Goal: Use online tool/utility: Utilize a website feature to perform a specific function

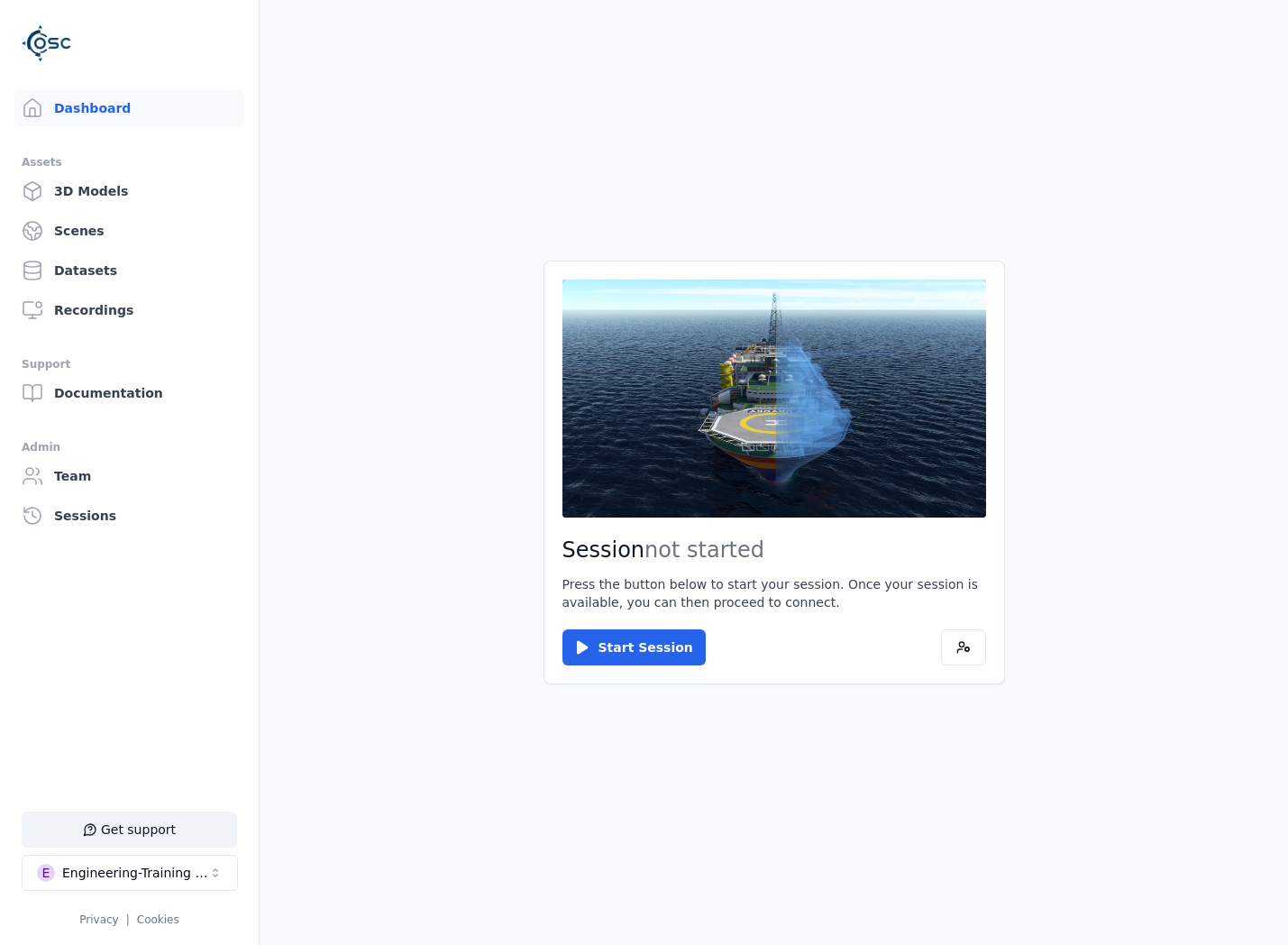
click at [646, 426] on button at bounding box center [775, 398] width 424 height 238
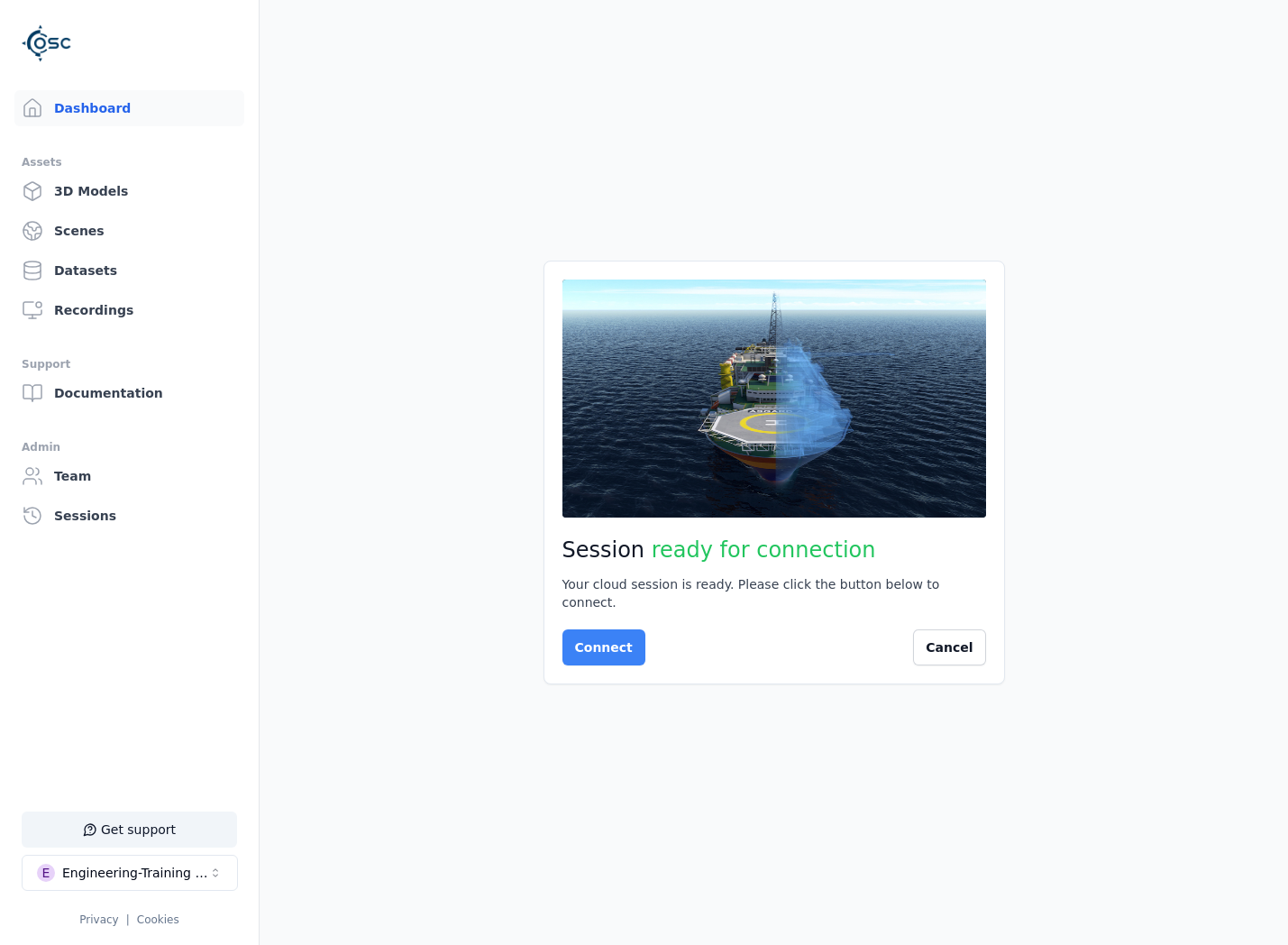
click at [620, 639] on button "Connect" at bounding box center [604, 647] width 83 height 36
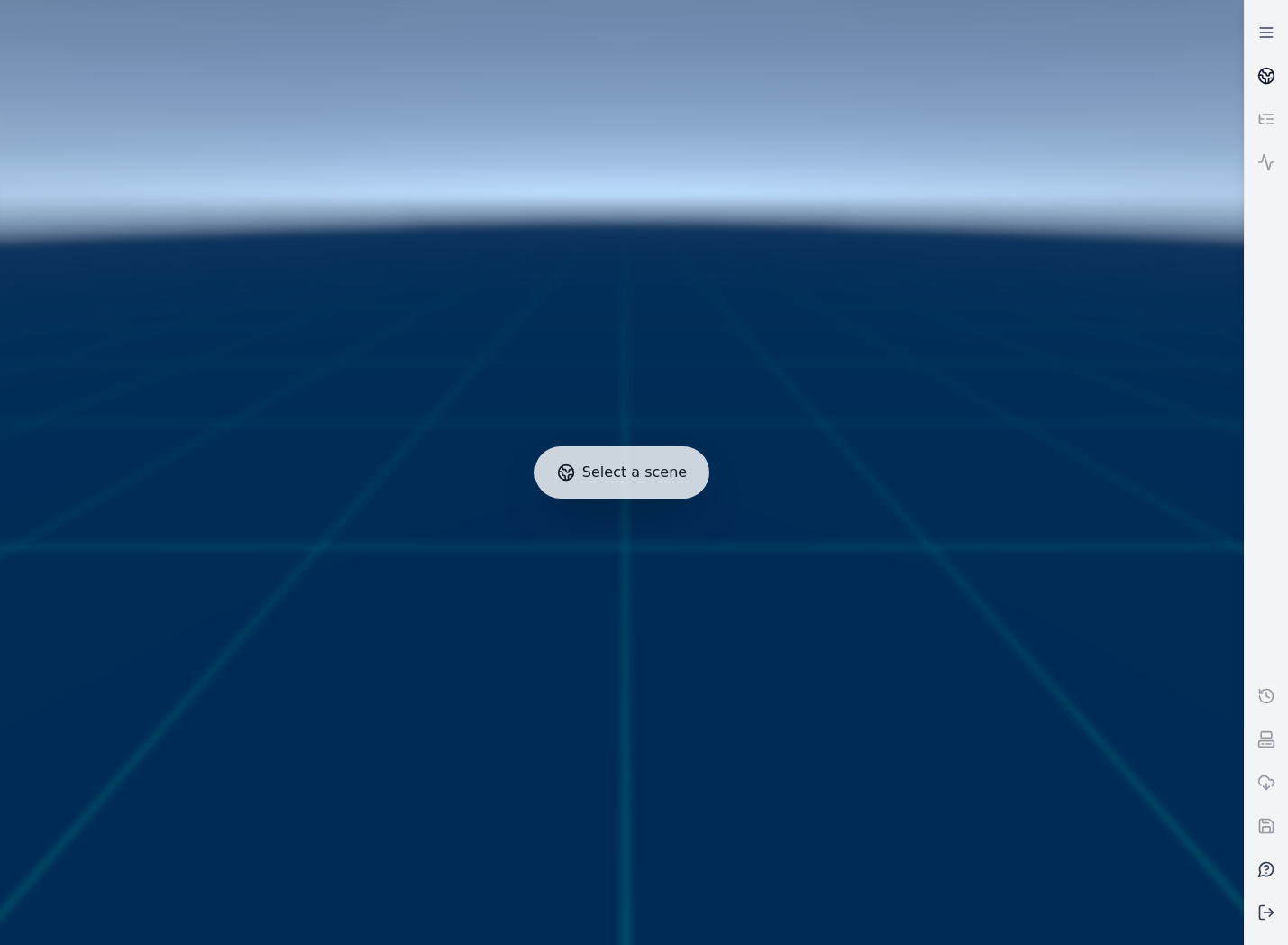
click at [1262, 77] on icon at bounding box center [1262, 79] width 7 height 9
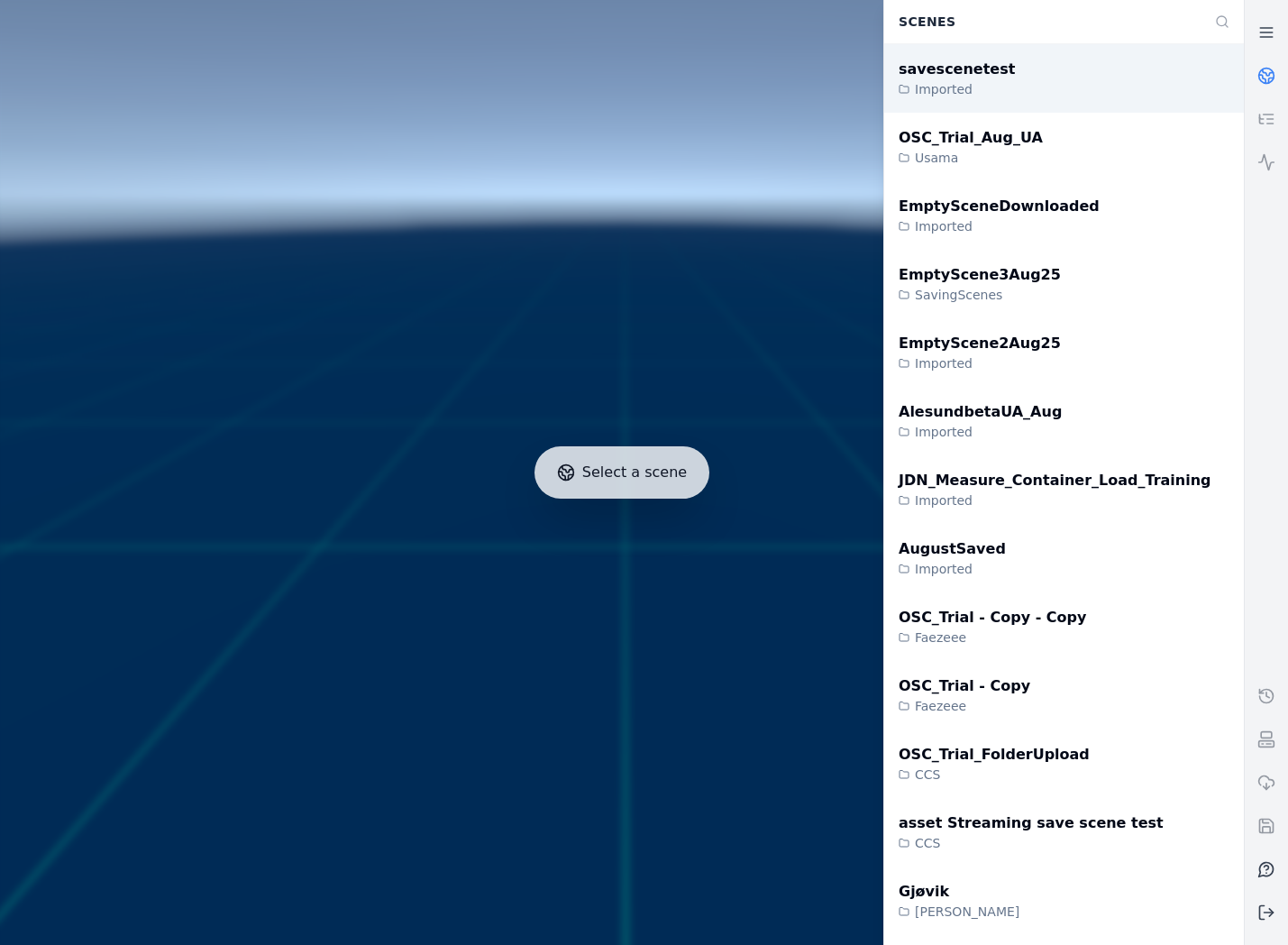
click at [1042, 97] on div "savescenetest Imported" at bounding box center [1064, 79] width 359 height 68
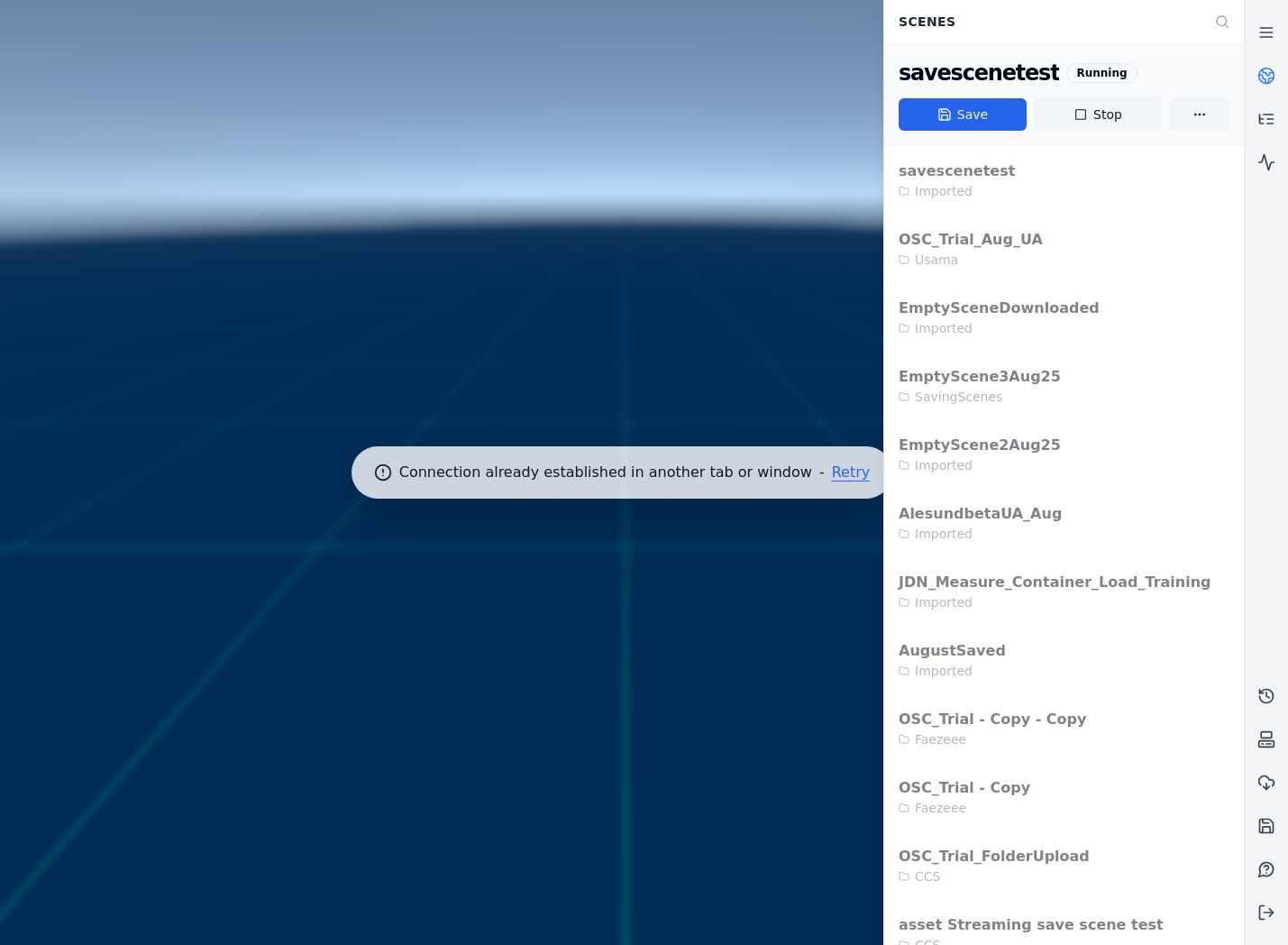
click at [842, 473] on button "Retry" at bounding box center [851, 472] width 39 height 14
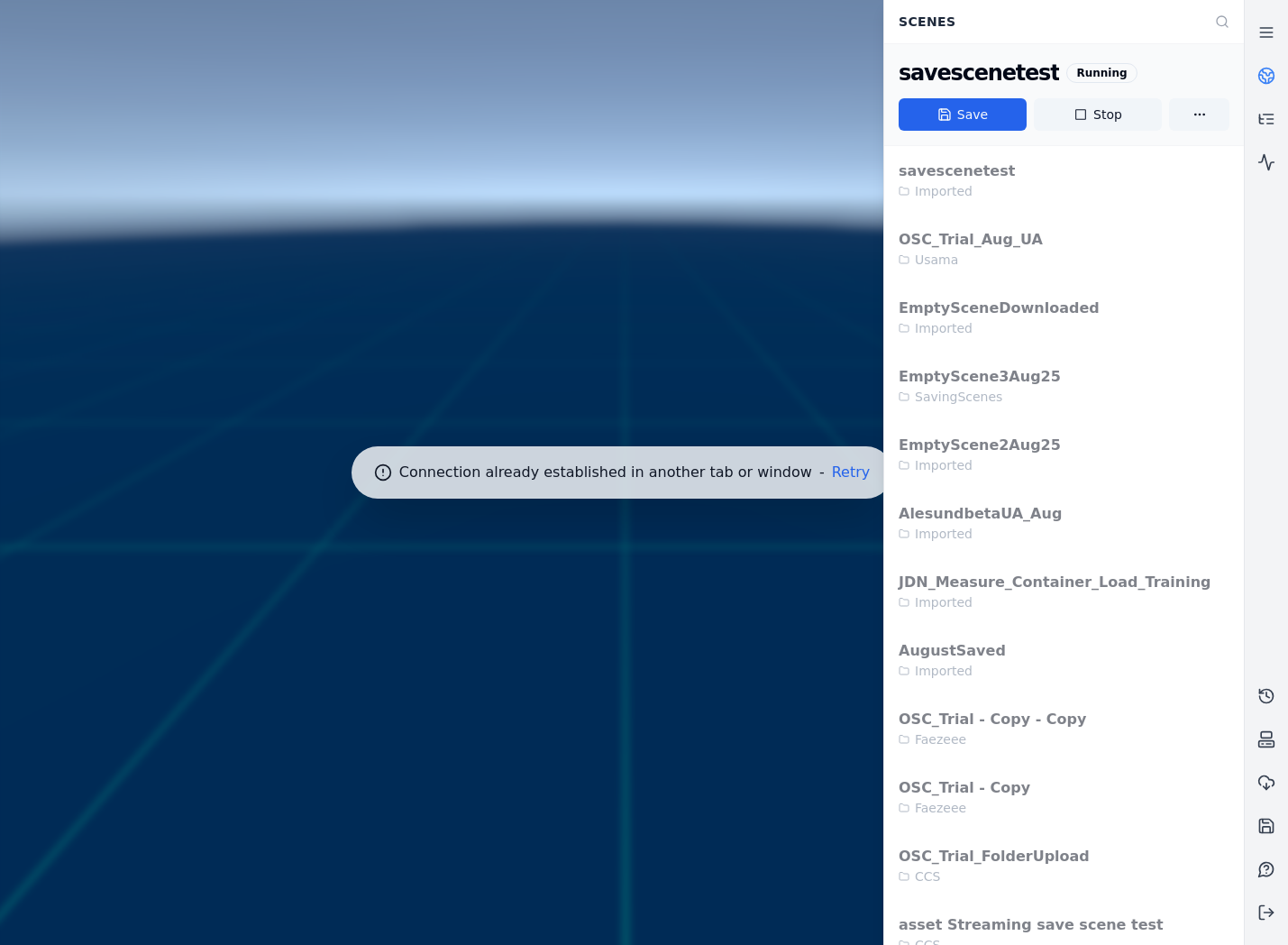
click at [842, 473] on button "Retry" at bounding box center [851, 472] width 39 height 14
click at [801, 471] on div at bounding box center [621, 472] width 1258 height 959
click at [832, 470] on button "Retry" at bounding box center [851, 472] width 39 height 14
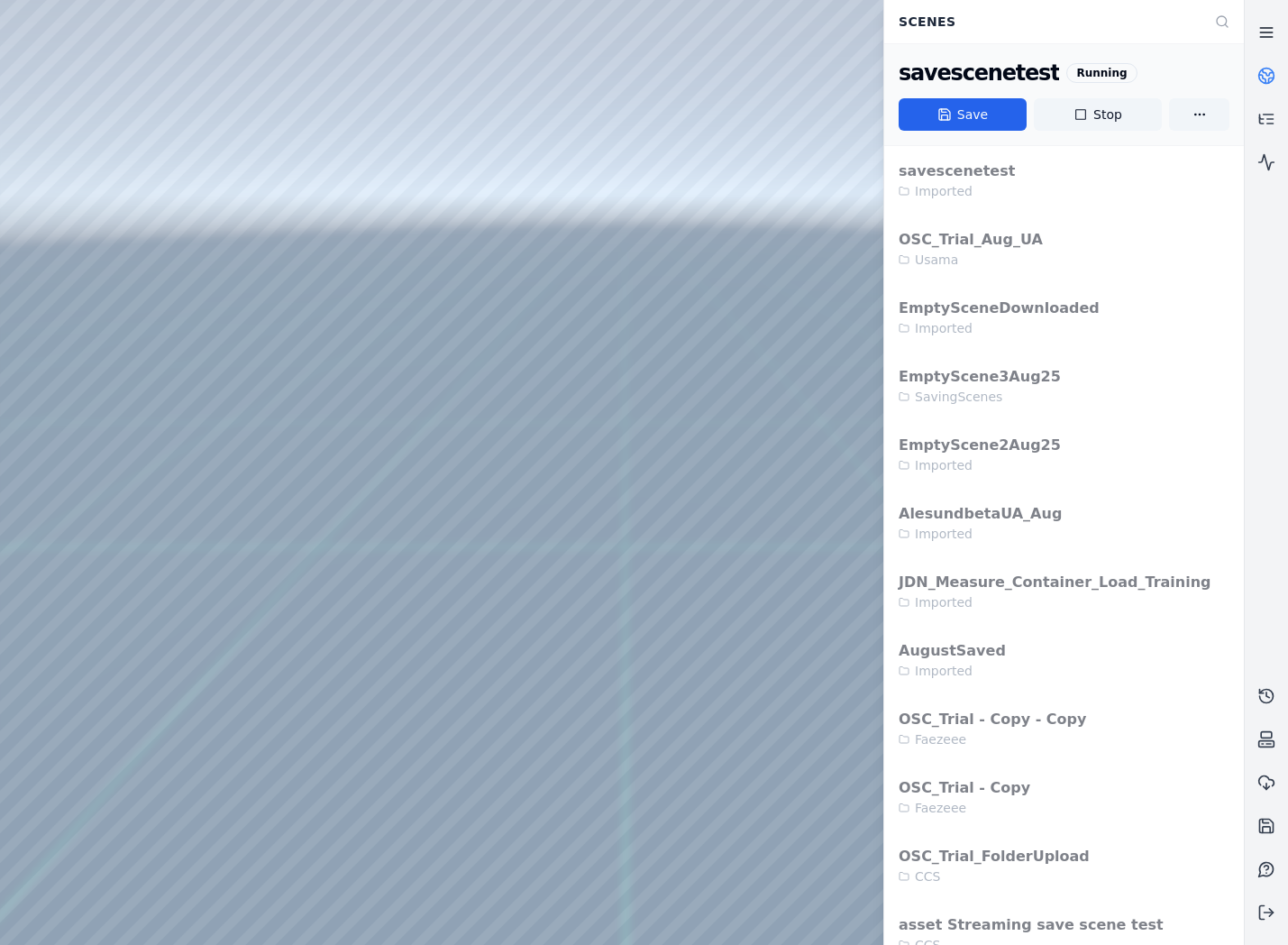
click at [1277, 26] on link at bounding box center [1266, 32] width 44 height 44
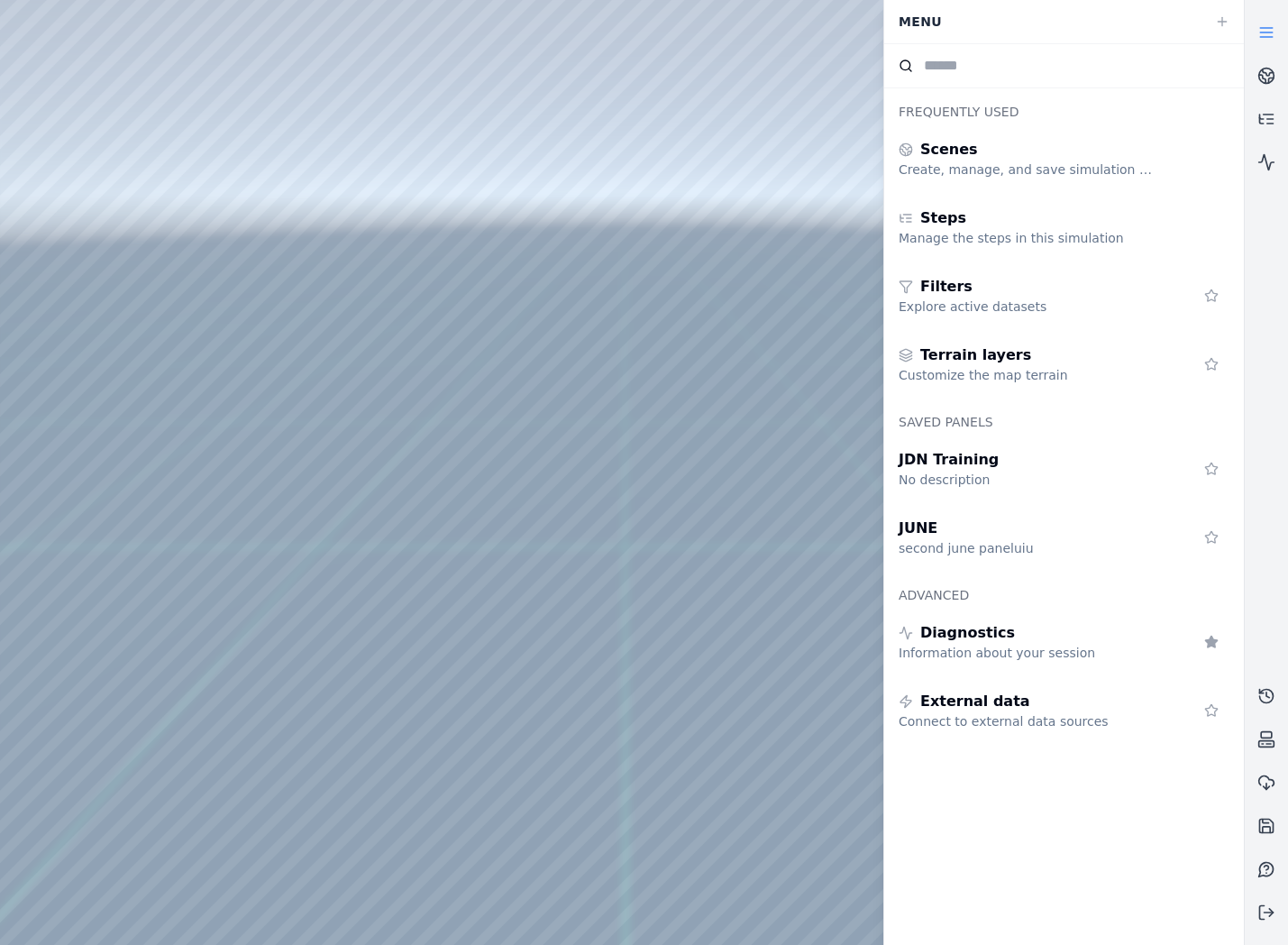
click at [1277, 26] on link at bounding box center [1266, 32] width 44 height 44
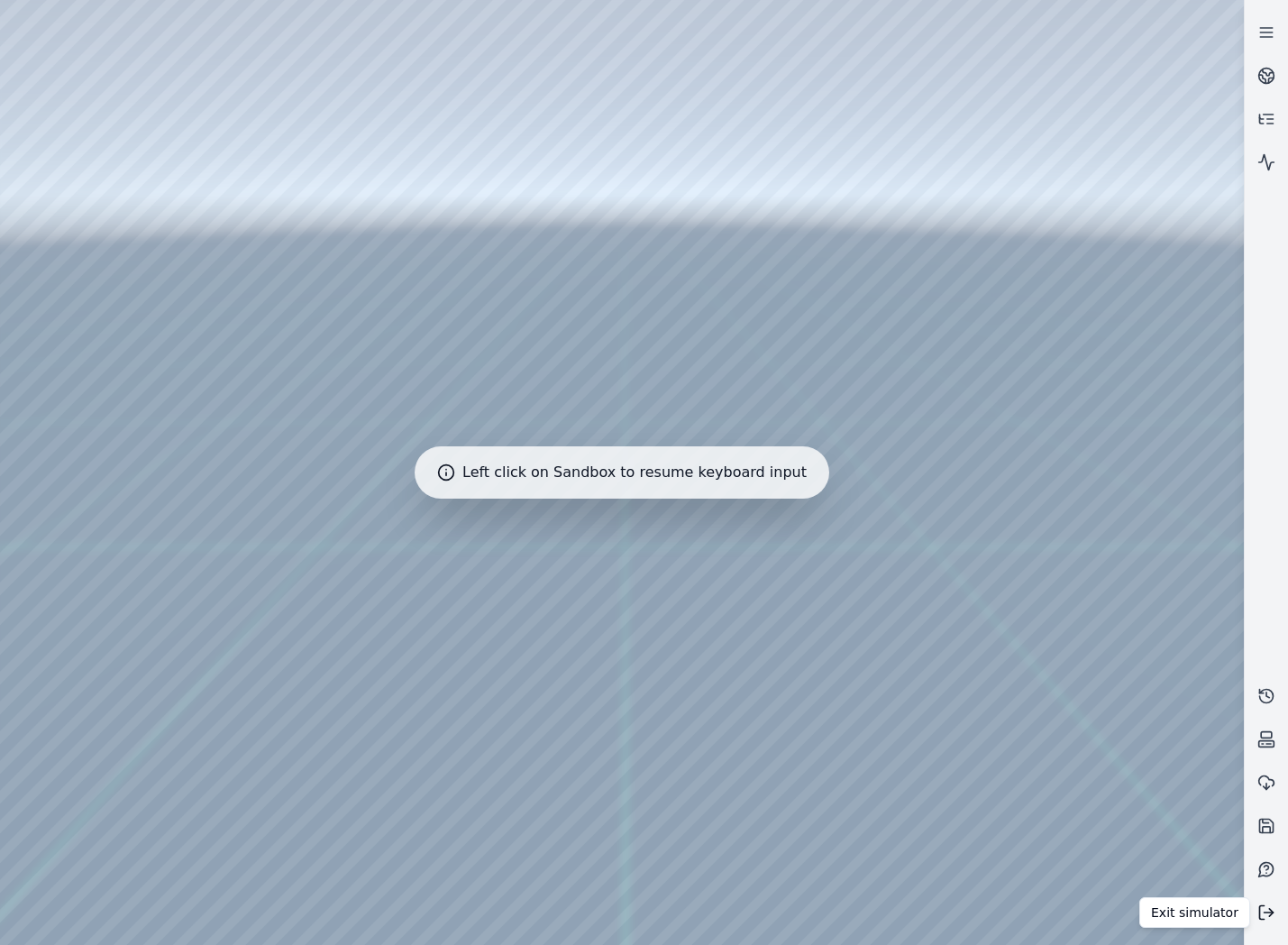
click at [1259, 921] on button at bounding box center [1266, 913] width 44 height 44
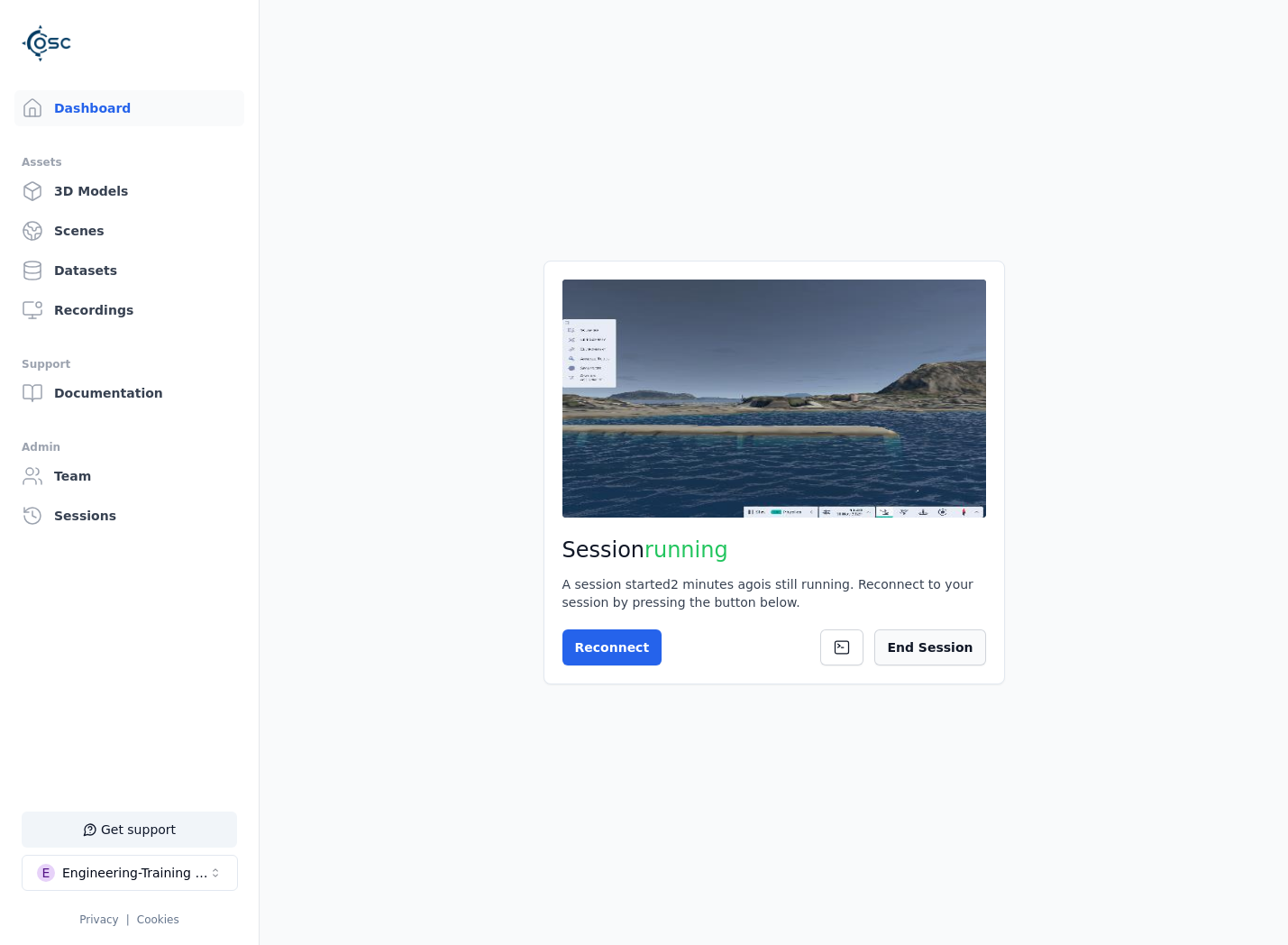
click at [933, 643] on button "End Session" at bounding box center [929, 647] width 111 height 36
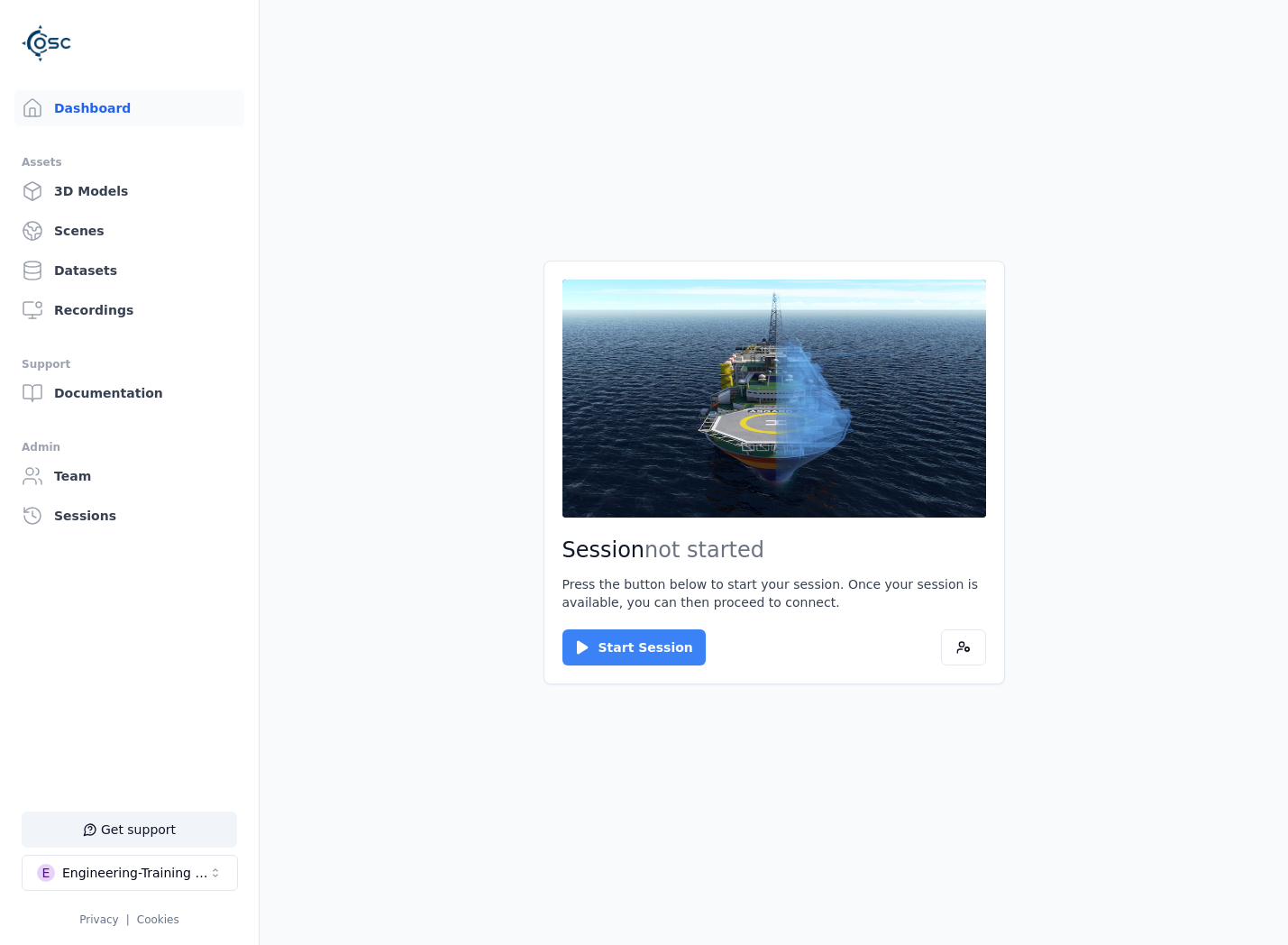
click at [640, 643] on button "Start Session" at bounding box center [635, 647] width 144 height 36
click at [607, 643] on button "Connect" at bounding box center [604, 647] width 83 height 36
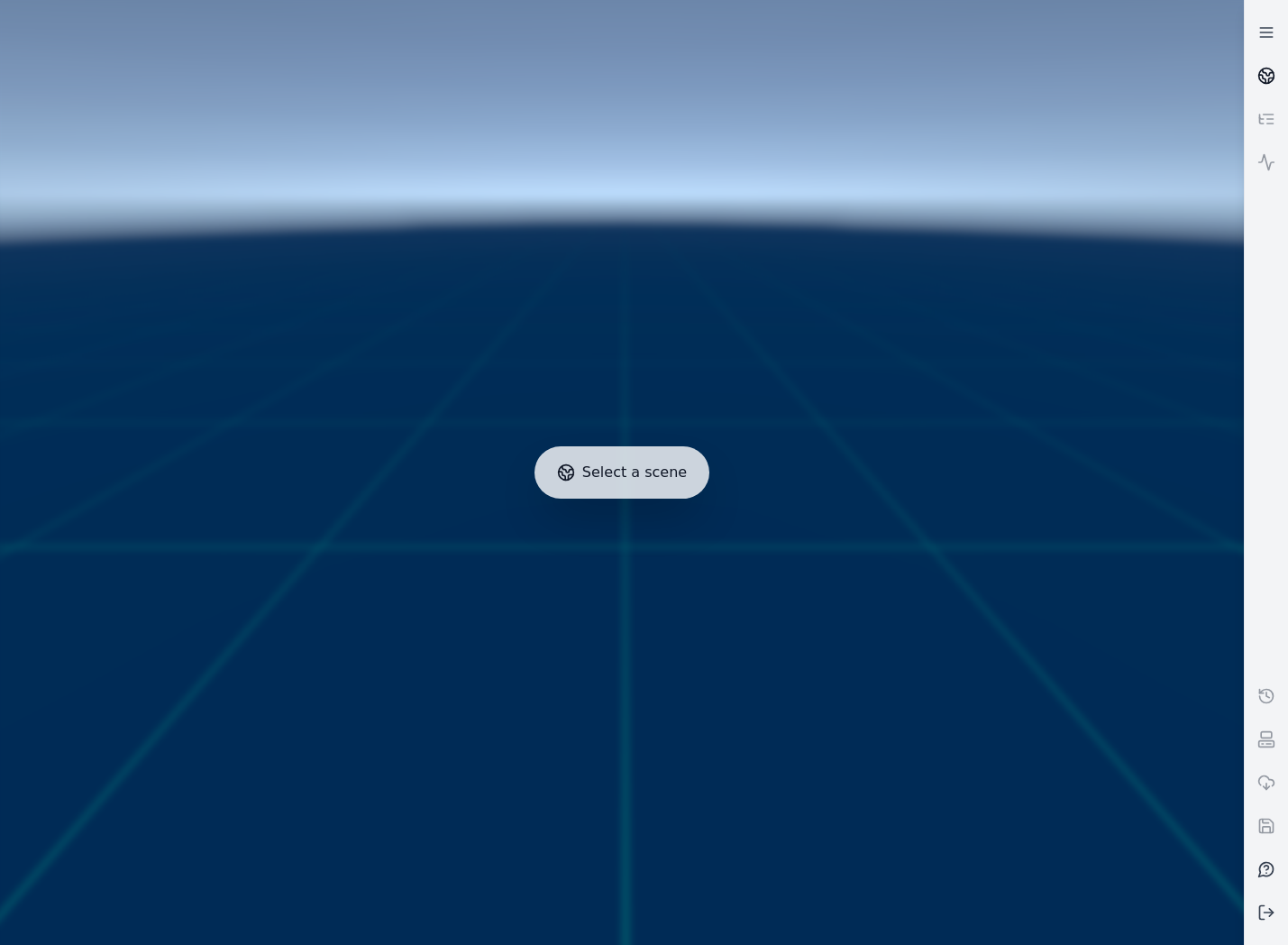
click at [1273, 56] on link at bounding box center [1266, 76] width 44 height 44
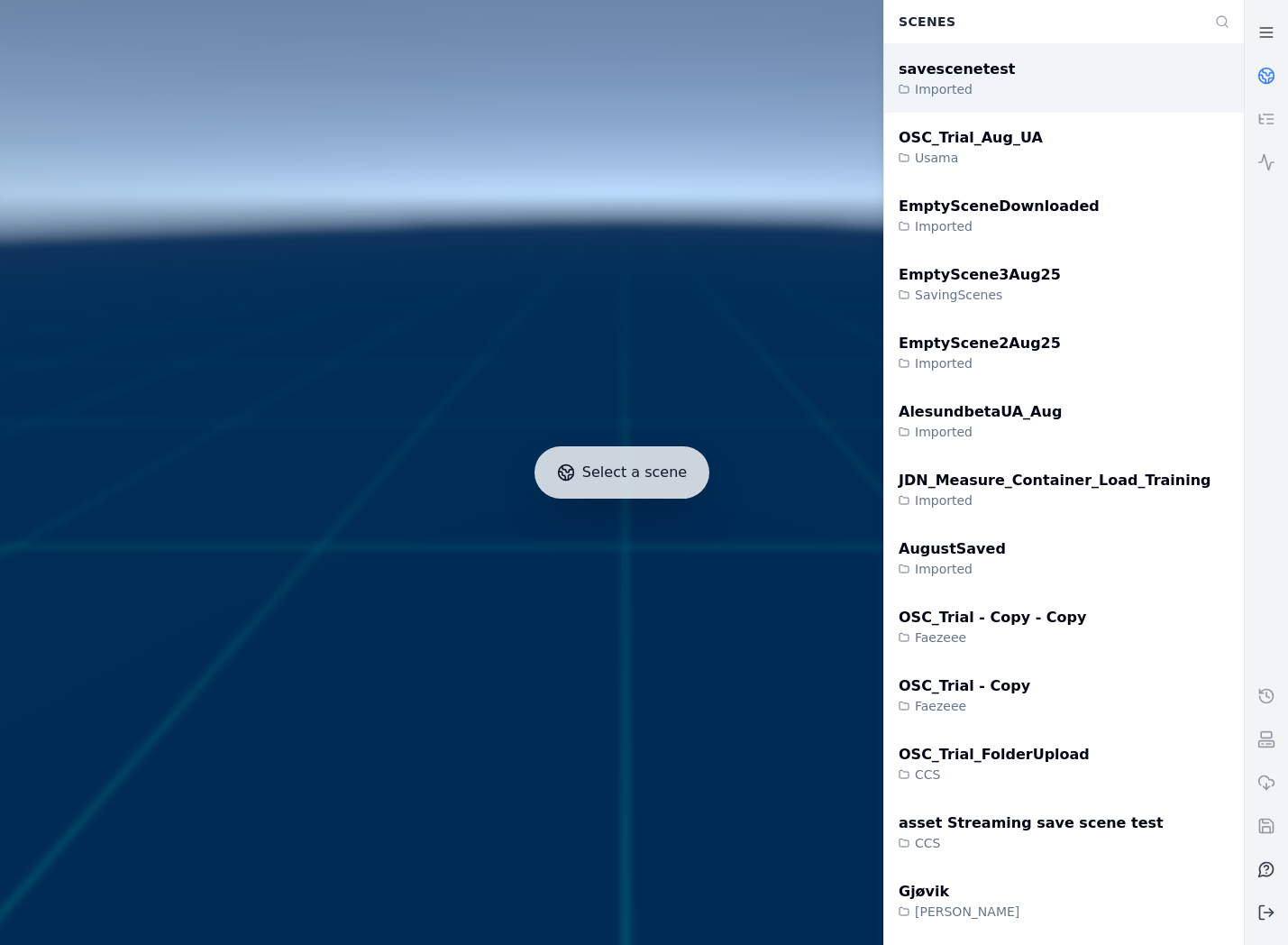
click at [1085, 98] on div "savescenetest Imported" at bounding box center [1064, 79] width 359 height 68
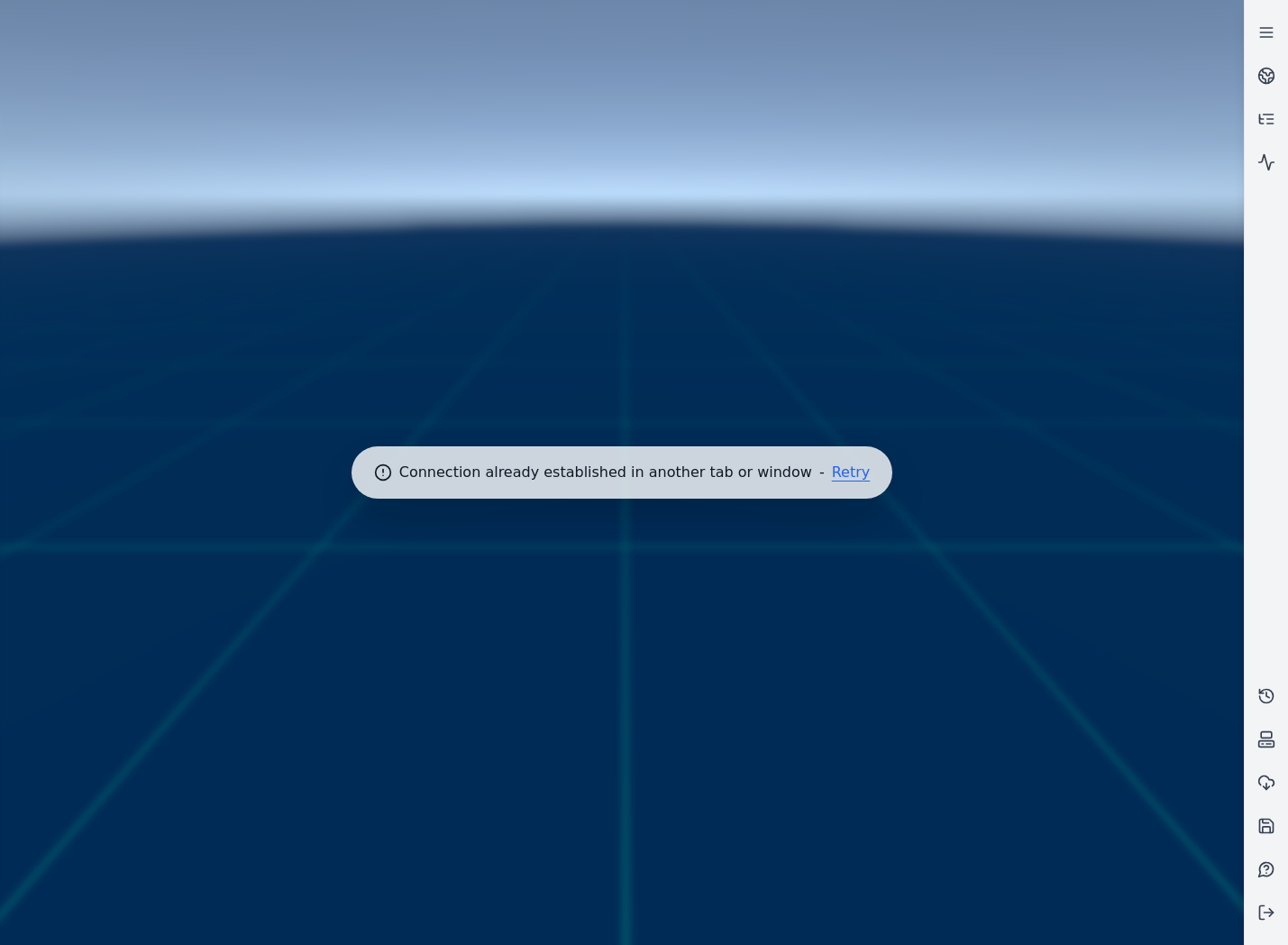
click at [832, 470] on button "Retry" at bounding box center [851, 472] width 39 height 14
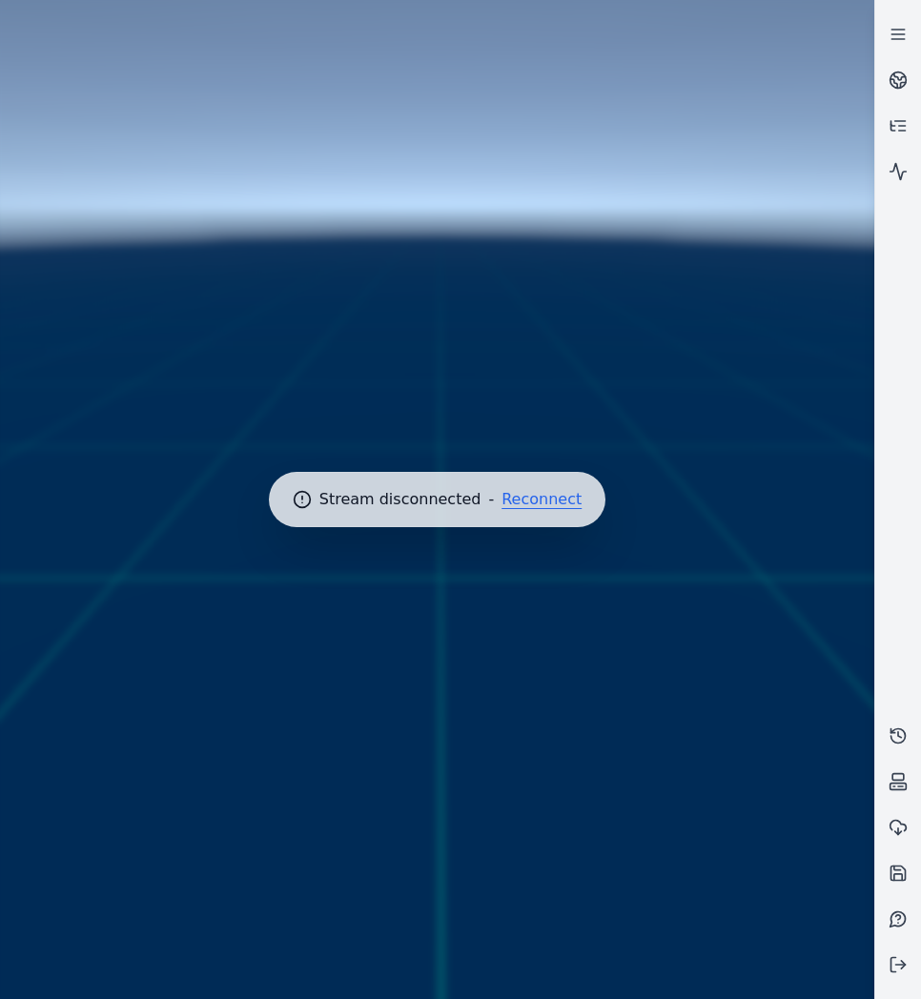
click at [533, 502] on button "Reconnect" at bounding box center [541, 499] width 80 height 15
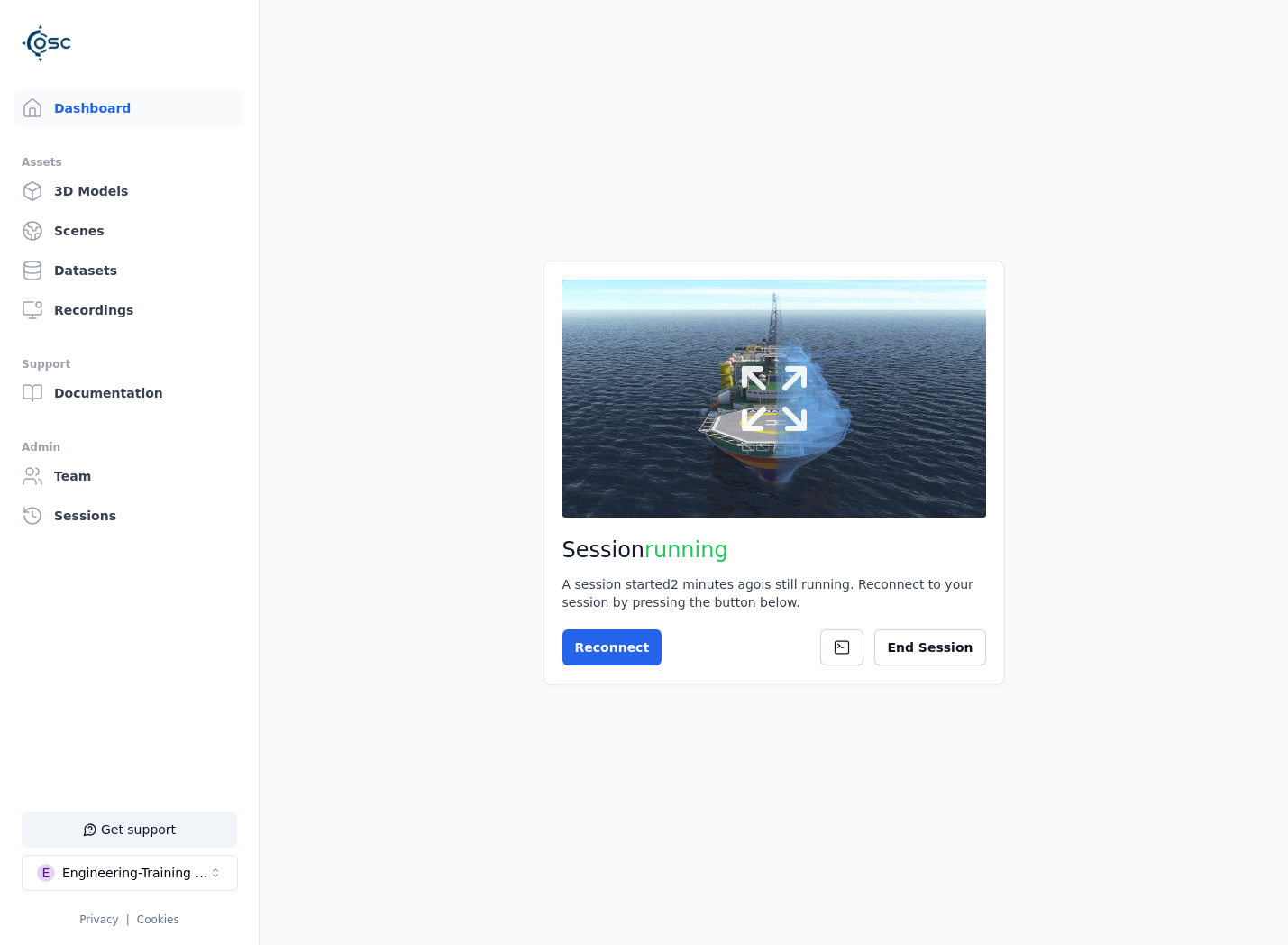
click at [822, 470] on button at bounding box center [775, 398] width 424 height 238
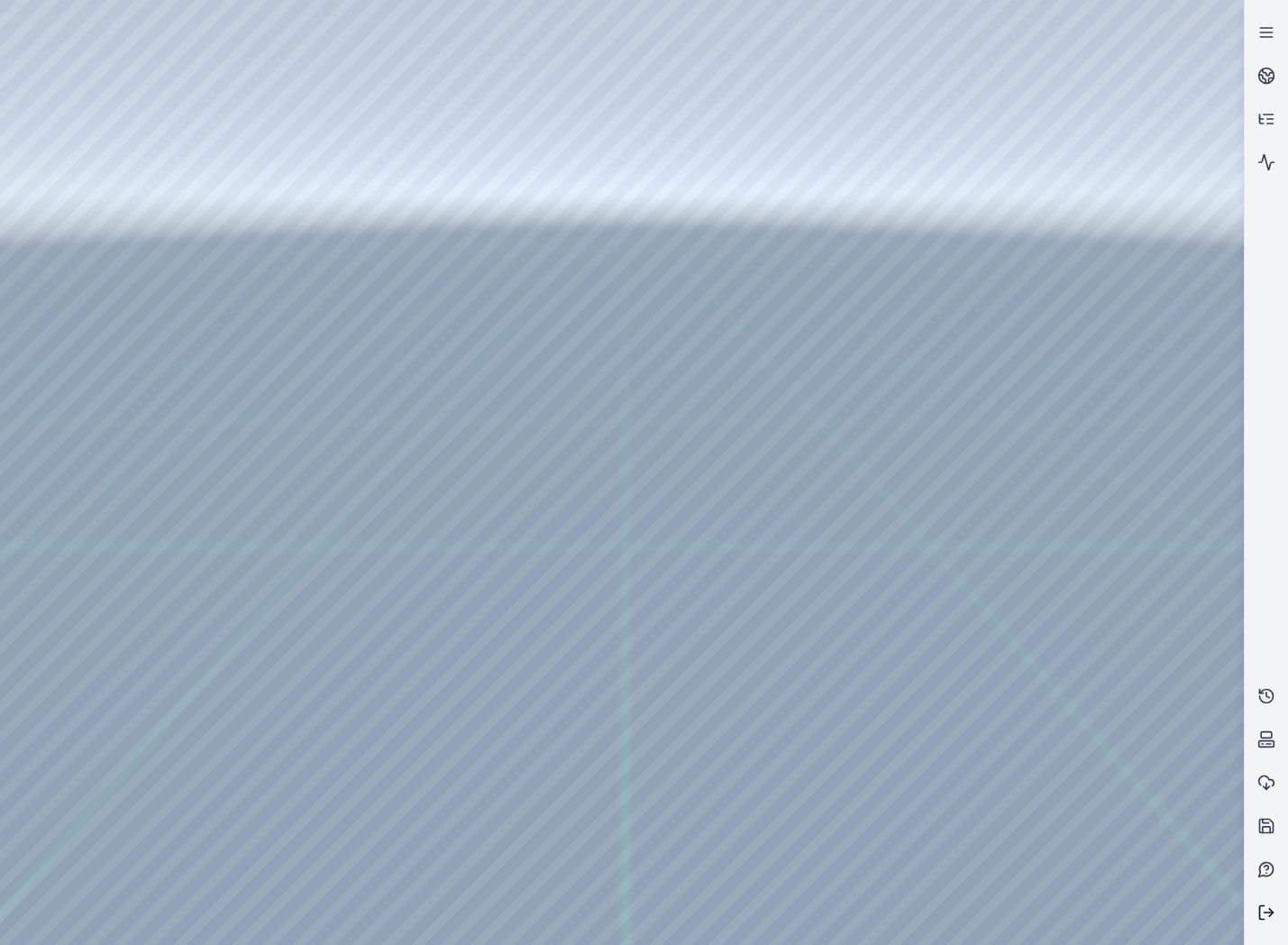
click at [1275, 925] on button at bounding box center [1266, 913] width 44 height 44
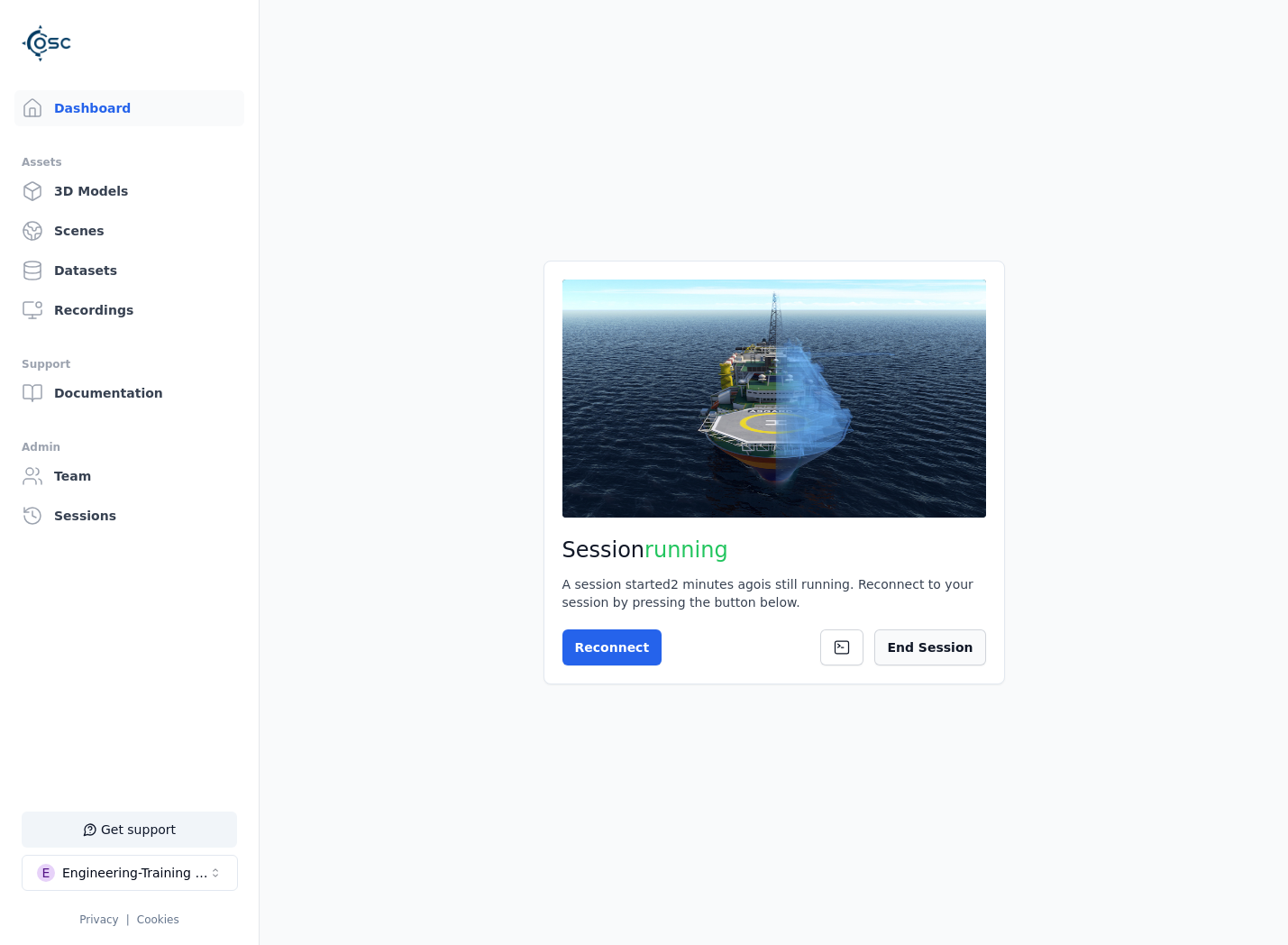
click at [908, 651] on button "End Session" at bounding box center [929, 647] width 111 height 36
click at [635, 659] on button "Start Session" at bounding box center [635, 647] width 144 height 36
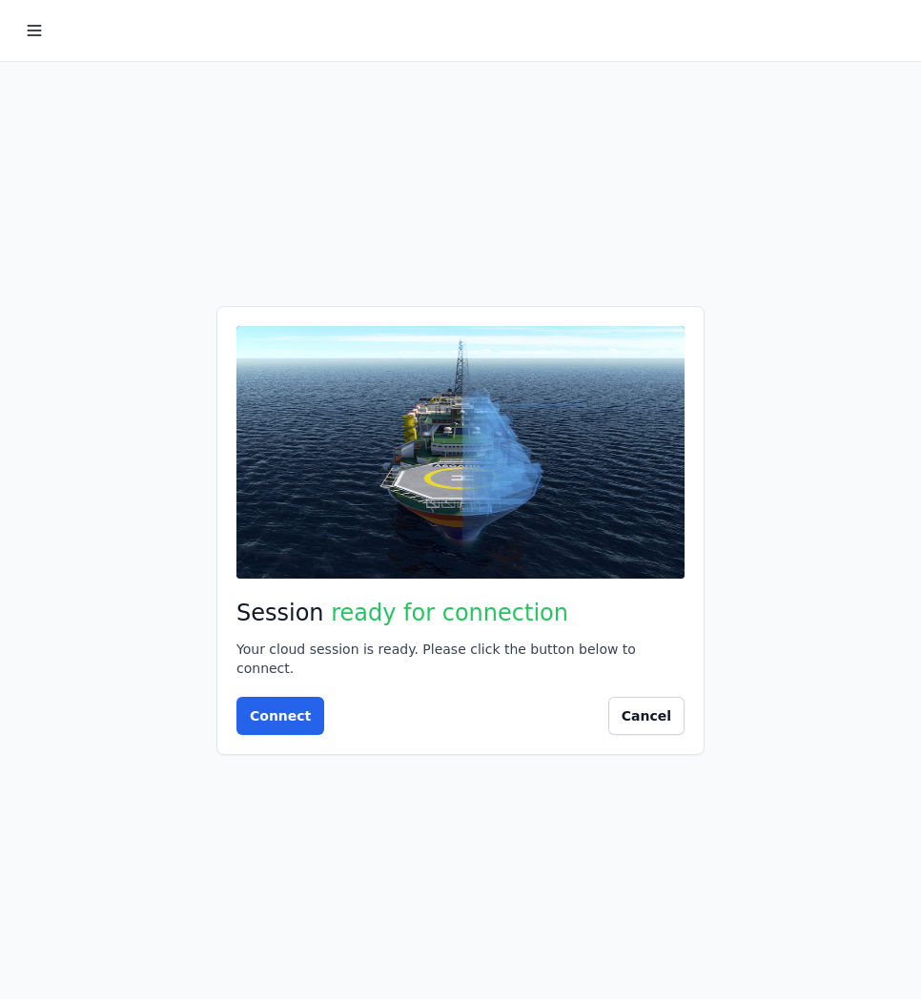
click at [432, 31] on div at bounding box center [460, 31] width 921 height 62
click at [274, 712] on button "Connect" at bounding box center [280, 716] width 88 height 38
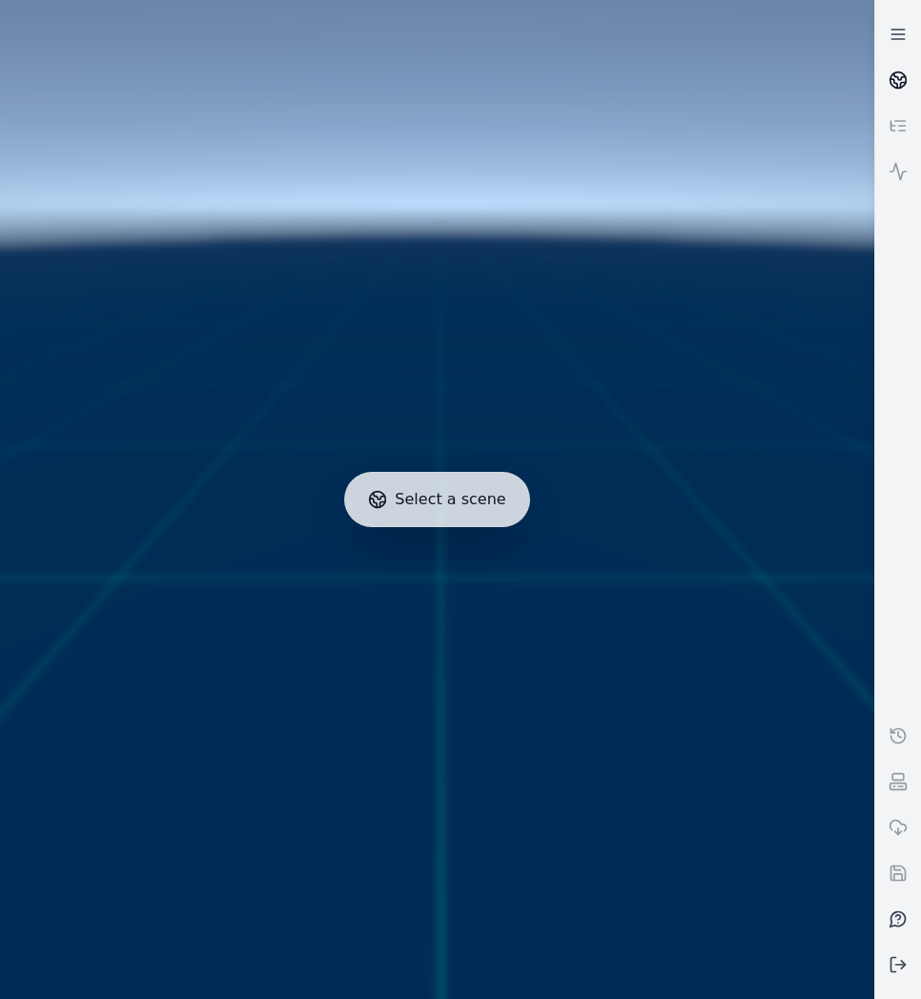
click at [900, 93] on link at bounding box center [898, 80] width 46 height 46
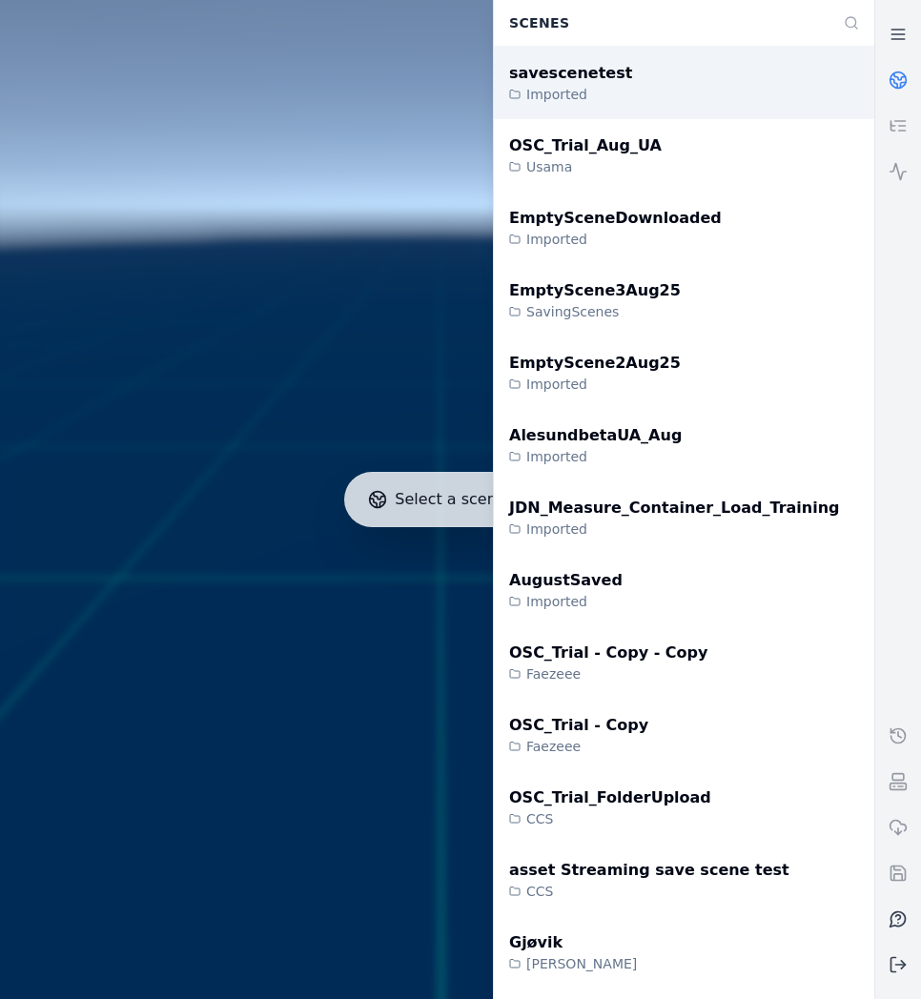
click at [771, 98] on div "savescenetest Imported" at bounding box center [684, 83] width 380 height 72
